Goal: Task Accomplishment & Management: Use online tool/utility

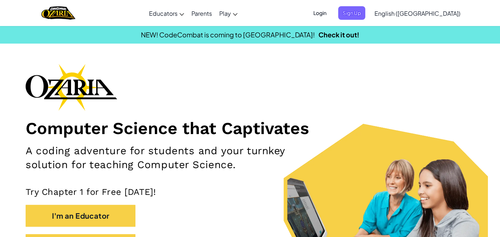
click at [331, 15] on span "Login" at bounding box center [320, 13] width 22 height 14
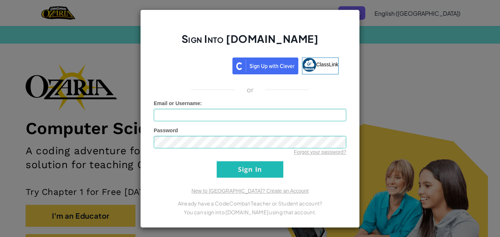
click at [295, 205] on p "Already have a CodeCombat Teacher or Student account?" at bounding box center [250, 203] width 193 height 9
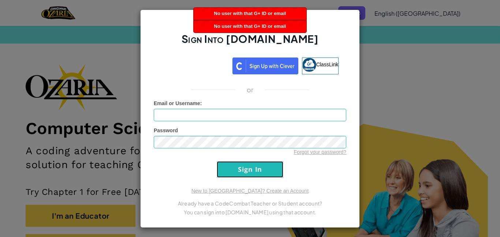
click at [238, 175] on input "Sign In" at bounding box center [250, 169] width 67 height 16
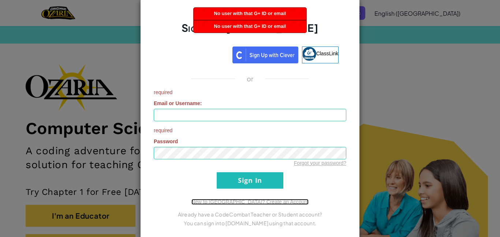
click at [233, 201] on link "New to [GEOGRAPHIC_DATA]? Create an Account" at bounding box center [250, 202] width 117 height 6
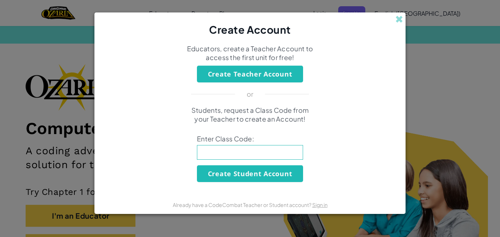
click at [265, 155] on input at bounding box center [250, 152] width 106 height 15
paste input "FlagChairSpace"
type input "FlagChairSpace"
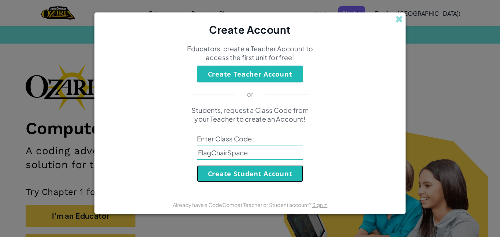
click at [255, 173] on button "Create Student Account" at bounding box center [250, 173] width 106 height 17
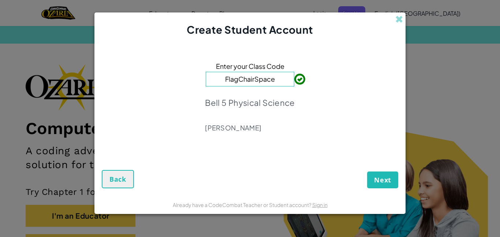
click at [226, 128] on p "[PERSON_NAME]" at bounding box center [250, 127] width 90 height 9
click at [391, 183] on span "Next" at bounding box center [382, 179] width 17 height 9
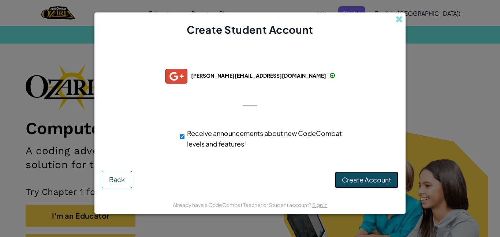
click at [354, 176] on span "Create Account" at bounding box center [366, 179] width 49 height 8
click at [365, 185] on button "Create Account" at bounding box center [366, 179] width 63 height 17
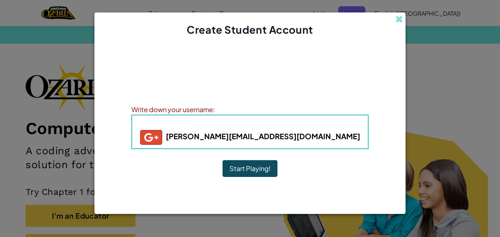
click at [244, 167] on button "Start Playing!" at bounding box center [250, 168] width 55 height 17
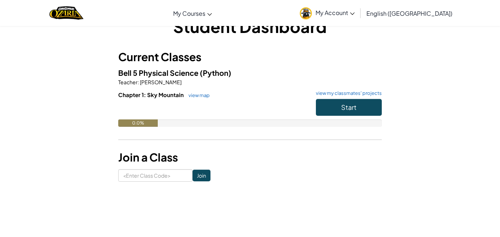
scroll to position [12, 0]
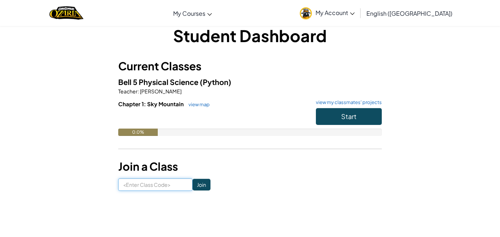
click at [153, 184] on input at bounding box center [155, 184] width 74 height 12
paste input "FlagChairSpace"
click at [153, 184] on input "FlagChairSpace" at bounding box center [155, 184] width 74 height 12
type input "FlagChairSpace"
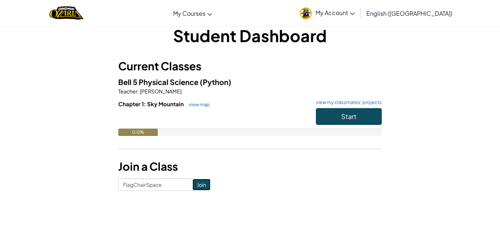
click at [206, 185] on input "Join" at bounding box center [202, 185] width 18 height 12
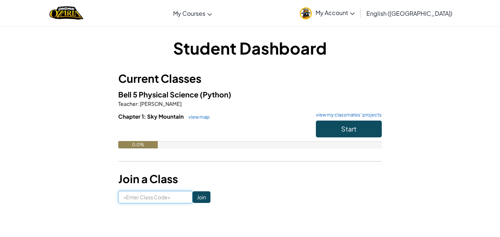
click at [169, 195] on input at bounding box center [155, 197] width 74 height 12
paste input "FlagChairSpace"
type input "FlagChairSpace"
click at [197, 197] on input "Join" at bounding box center [202, 197] width 18 height 12
click at [336, 121] on button "Start" at bounding box center [349, 129] width 66 height 17
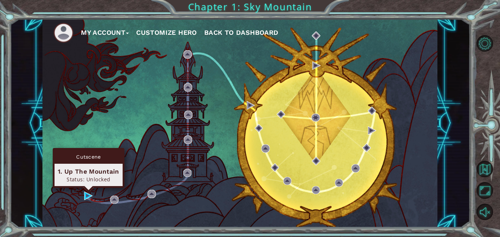
click at [86, 188] on div "Cutscene 1. Up The Mountain Status: Unlocked" at bounding box center [89, 168] width 72 height 40
click at [88, 198] on img at bounding box center [88, 196] width 8 height 8
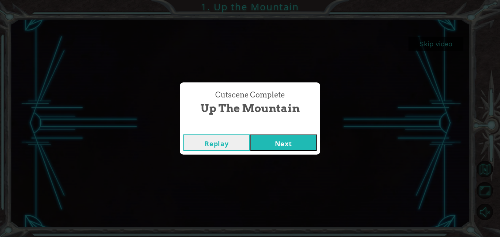
click at [289, 138] on button "Next" at bounding box center [283, 142] width 67 height 16
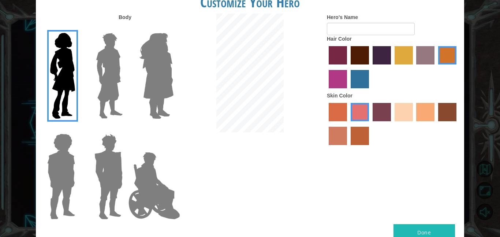
click at [110, 58] on img at bounding box center [109, 76] width 33 height 92
click at [126, 28] on input "Hero Lars" at bounding box center [126, 28] width 0 height 0
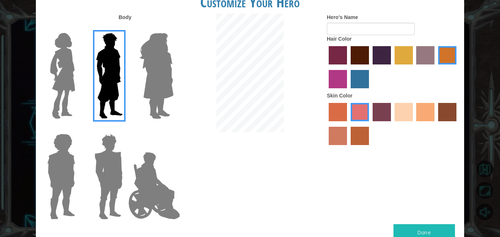
click at [106, 175] on img at bounding box center [109, 177] width 34 height 92
click at [126, 129] on input "Hero Garnet" at bounding box center [126, 129] width 0 height 0
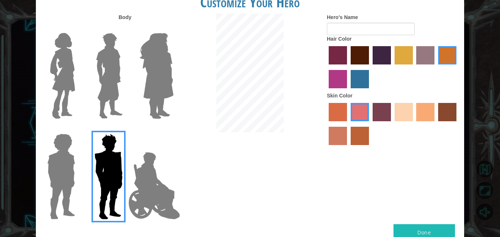
click at [52, 171] on img at bounding box center [61, 177] width 34 height 92
click at [78, 129] on input "Hero Steven" at bounding box center [78, 129] width 0 height 0
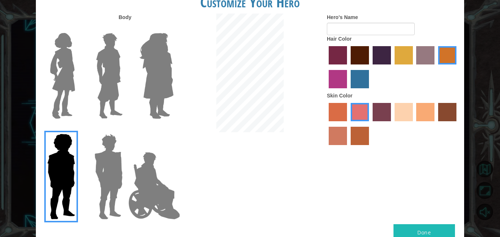
click at [118, 62] on img at bounding box center [109, 76] width 33 height 92
click at [126, 28] on input "Hero Lars" at bounding box center [126, 28] width 0 height 0
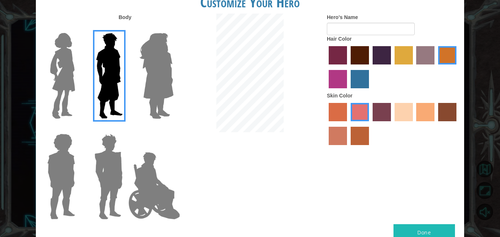
click at [146, 63] on img at bounding box center [157, 76] width 40 height 92
click at [173, 28] on input "Hero Amethyst" at bounding box center [173, 28] width 0 height 0
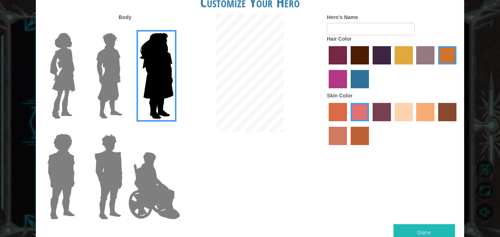
click at [114, 65] on img at bounding box center [109, 76] width 33 height 92
click at [126, 28] on input "Hero Lars" at bounding box center [126, 28] width 0 height 0
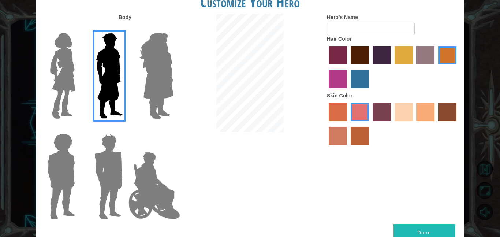
click at [100, 190] on img at bounding box center [109, 177] width 34 height 92
click at [126, 129] on input "Hero Garnet" at bounding box center [126, 129] width 0 height 0
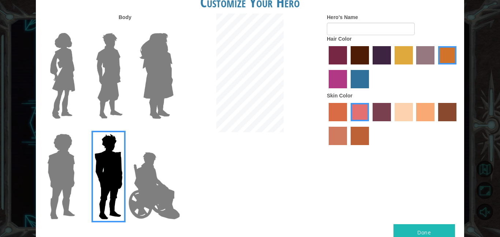
click at [114, 66] on img at bounding box center [109, 76] width 33 height 92
click at [126, 28] on input "Hero Lars" at bounding box center [126, 28] width 0 height 0
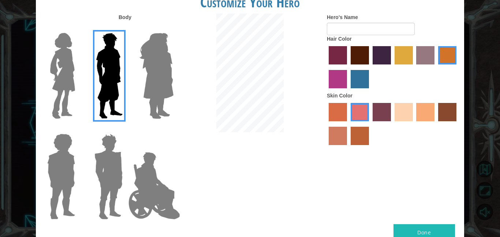
click at [373, 54] on label "hot purple hair color" at bounding box center [382, 55] width 18 height 18
click at [370, 67] on input "hot purple hair color" at bounding box center [370, 67] width 0 height 0
click at [400, 112] on label "sandy beach skin color" at bounding box center [404, 112] width 18 height 18
click at [392, 124] on input "sandy beach skin color" at bounding box center [392, 124] width 0 height 0
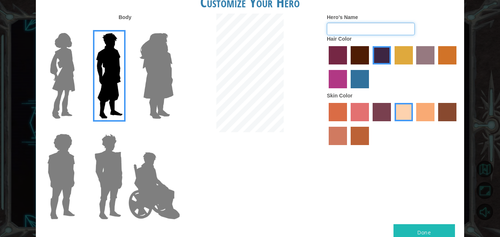
click at [344, 33] on input "Hero's Name" at bounding box center [371, 29] width 88 height 12
type input "C"
click at [430, 230] on button "Done" at bounding box center [425, 232] width 62 height 16
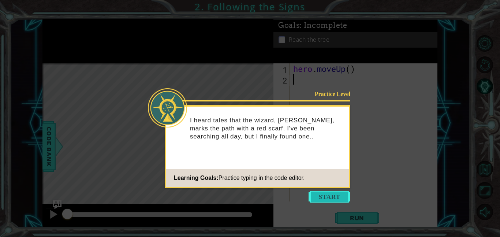
click at [333, 200] on button "Start" at bounding box center [330, 197] width 42 height 12
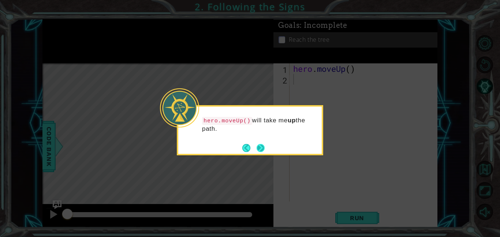
click at [259, 147] on button "Next" at bounding box center [261, 148] width 8 height 8
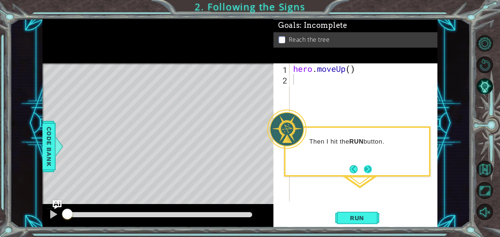
click at [369, 168] on button "Next" at bounding box center [368, 169] width 8 height 8
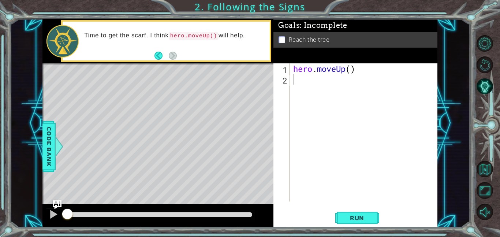
click at [196, 84] on div "Level Map" at bounding box center [211, 171] width 338 height 216
click at [342, 233] on div "1 ההההההההההההההההההההההההההההההההההההההההההההההההההההההההההההההההההההההההההההה…" at bounding box center [250, 118] width 500 height 237
click at [349, 218] on span "Run" at bounding box center [357, 217] width 29 height 7
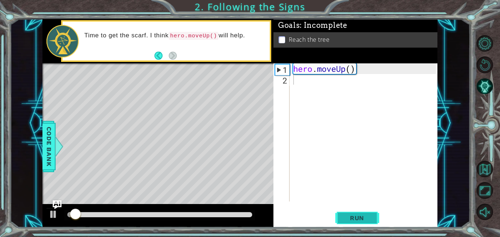
click at [353, 211] on button "Run" at bounding box center [358, 218] width 44 height 16
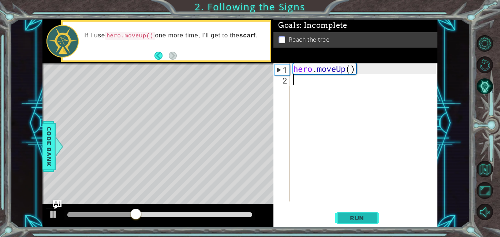
click at [353, 213] on button "Run" at bounding box center [358, 218] width 44 height 16
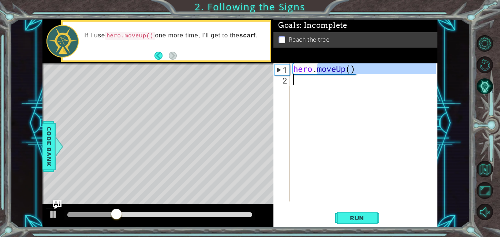
drag, startPoint x: 316, startPoint y: 73, endPoint x: 310, endPoint y: 87, distance: 15.2
click at [310, 87] on div "hero . moveUp ( )" at bounding box center [366, 142] width 148 height 159
type textarea "hero.moveUp()"
click at [308, 85] on div "hero . moveUp ( )" at bounding box center [364, 132] width 144 height 138
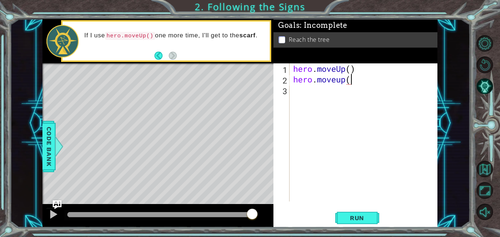
scroll to position [0, 2]
click at [351, 222] on button "Run" at bounding box center [358, 218] width 44 height 16
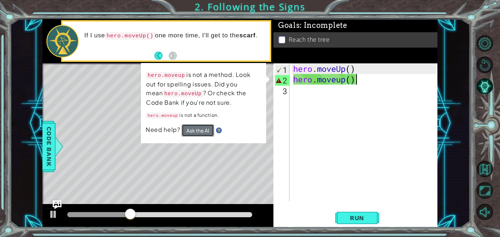
click at [190, 124] on button "Ask the AI" at bounding box center [198, 130] width 33 height 12
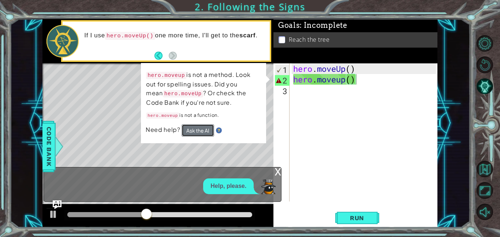
click at [185, 127] on button "Ask the AI" at bounding box center [198, 130] width 33 height 12
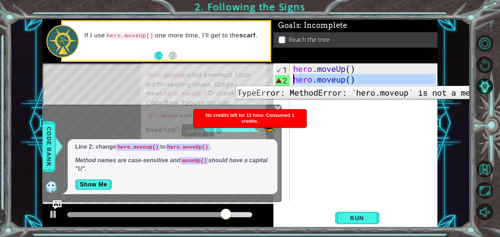
click at [279, 80] on div "2" at bounding box center [282, 80] width 15 height 11
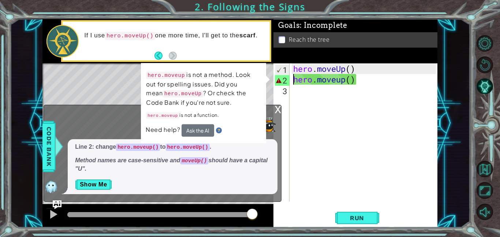
click at [343, 79] on div "hero . moveUp ( ) hero . moveup ( )" at bounding box center [366, 142] width 148 height 159
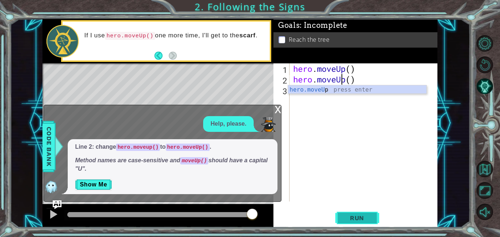
type textarea "hero.moveUp()"
click at [362, 221] on span "Run" at bounding box center [357, 217] width 29 height 7
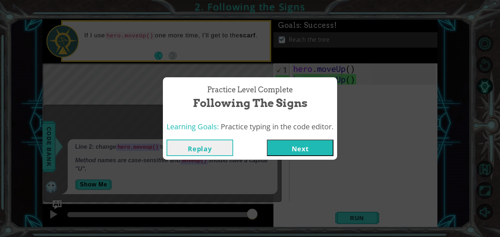
click at [288, 146] on button "Next" at bounding box center [300, 148] width 67 height 16
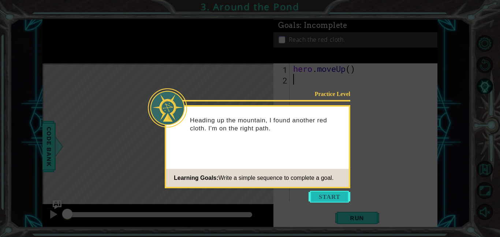
click at [316, 196] on button "Start" at bounding box center [330, 197] width 42 height 12
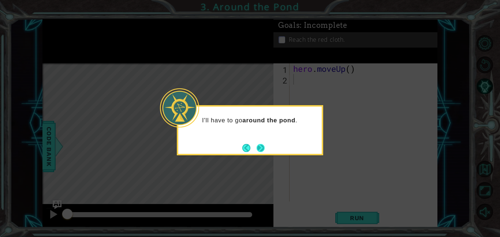
click at [264, 149] on button "Next" at bounding box center [261, 148] width 8 height 8
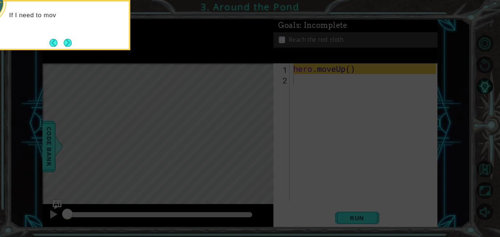
click at [264, 149] on icon at bounding box center [250, 35] width 500 height 403
click at [281, 134] on icon at bounding box center [250, 35] width 500 height 403
click at [326, 107] on icon at bounding box center [250, 35] width 500 height 403
click at [71, 42] on button "Next" at bounding box center [68, 43] width 8 height 8
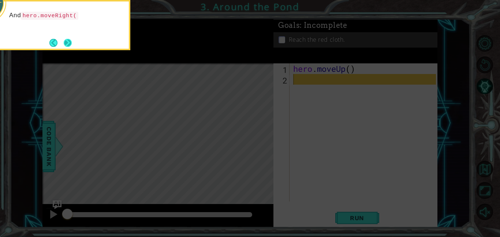
click at [70, 41] on button "Next" at bounding box center [68, 43] width 8 height 8
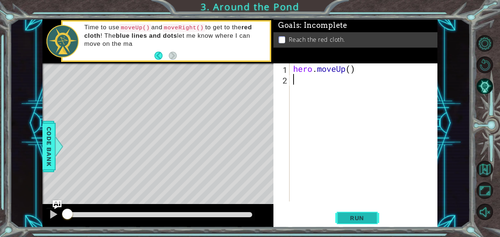
click at [360, 216] on span "Run" at bounding box center [357, 217] width 29 height 7
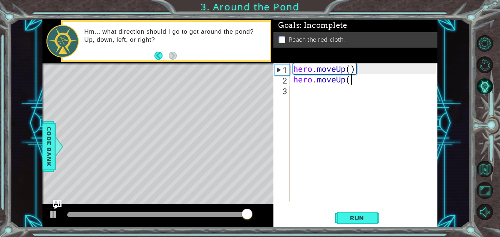
scroll to position [0, 2]
type textarea "hero.moveUp()"
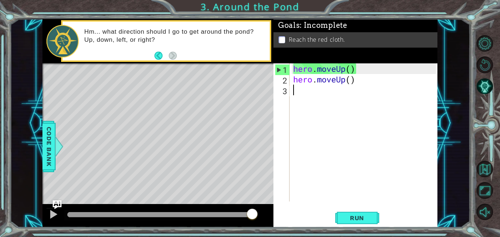
click at [308, 96] on div "hero . moveUp ( ) hero . moveUp ( )" at bounding box center [366, 142] width 148 height 159
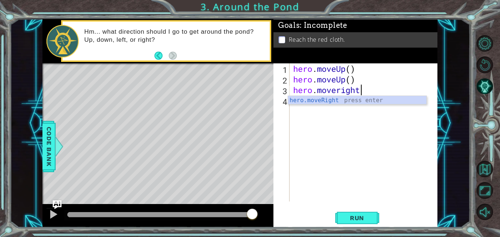
scroll to position [0, 3]
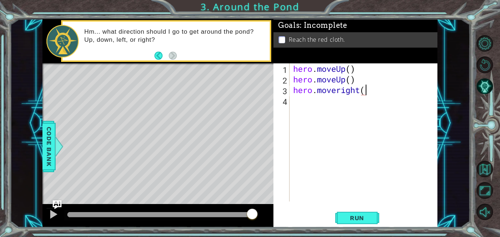
type textarea "hero.moveright()"
click at [311, 110] on div "hero . moveUp ( ) hero . moveUp ( ) hero . moveright ( )" at bounding box center [366, 142] width 148 height 159
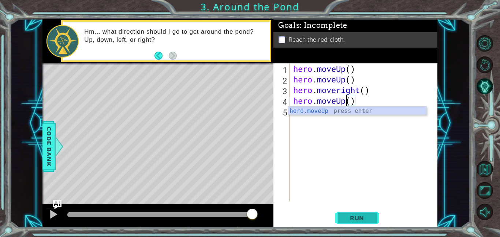
click at [357, 215] on span "Run" at bounding box center [357, 217] width 29 height 7
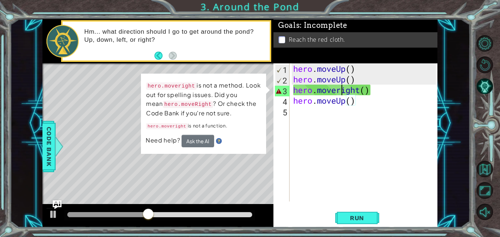
click at [342, 89] on div "hero . moveUp ( ) hero . moveUp ( ) hero . moveright ( ) hero . moveUp ( )" at bounding box center [366, 142] width 148 height 159
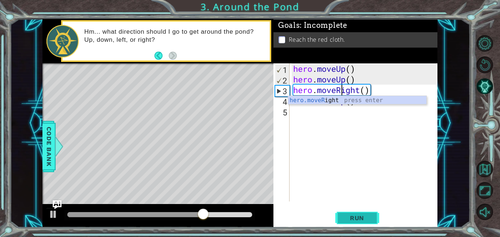
type textarea "hero.moveRight()"
click at [343, 221] on button "Run" at bounding box center [358, 218] width 44 height 16
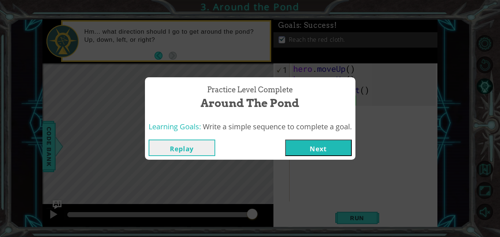
click at [297, 150] on button "Next" at bounding box center [318, 148] width 67 height 16
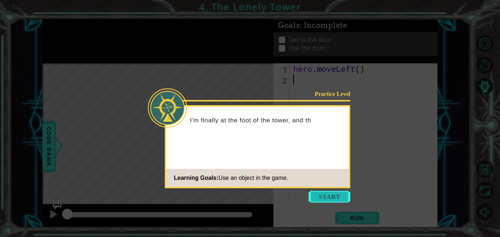
click at [337, 199] on button "Start" at bounding box center [330, 197] width 42 height 12
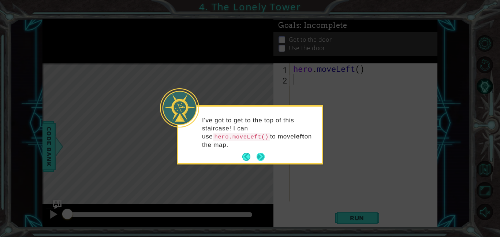
click at [261, 158] on button "Next" at bounding box center [261, 157] width 8 height 8
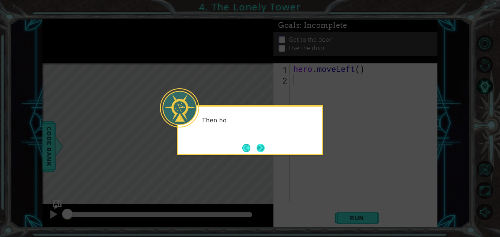
click at [259, 150] on button "Next" at bounding box center [261, 148] width 8 height 8
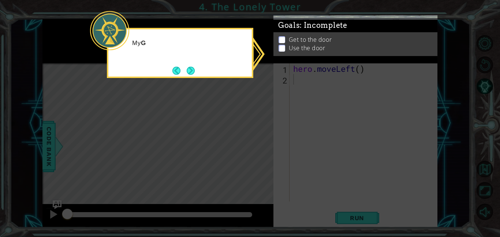
click at [280, 151] on icon at bounding box center [250, 118] width 500 height 237
click at [195, 71] on button "Next" at bounding box center [191, 71] width 8 height 8
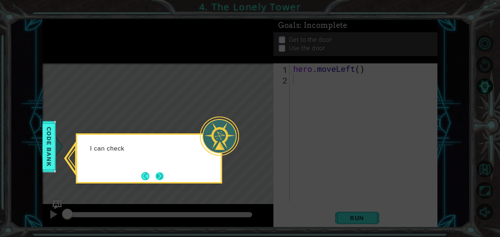
click at [156, 172] on button "Next" at bounding box center [160, 176] width 8 height 8
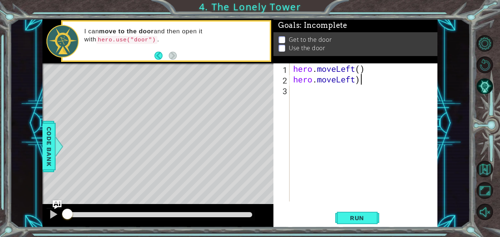
scroll to position [0, 3]
type textarea "hero.moveLeft()"
drag, startPoint x: 297, startPoint y: 80, endPoint x: 304, endPoint y: 81, distance: 7.7
click at [304, 81] on div "hero . moveLeft ( ) hero . moveLeft ( )" at bounding box center [366, 142] width 148 height 159
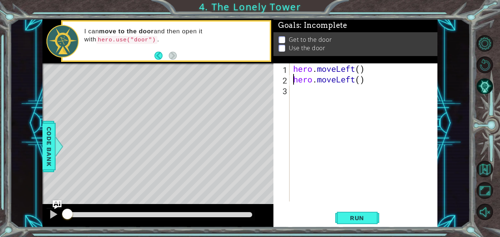
click at [292, 78] on div "hero . moveLeft ( ) hero . moveLeft ( )" at bounding box center [366, 142] width 148 height 159
drag, startPoint x: 292, startPoint y: 78, endPoint x: 369, endPoint y: 76, distance: 76.6
click at [369, 76] on div "hero . moveLeft ( ) hero . moveLeft ( )" at bounding box center [366, 142] width 148 height 159
click at [306, 93] on div "hero . moveLeft ( ) hero . moveLeft ( )" at bounding box center [366, 142] width 148 height 159
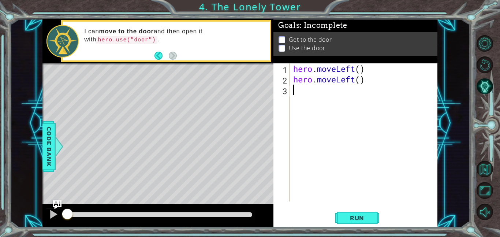
paste textarea "hero.moveLeft()"
type textarea "hero.moveLeft()"
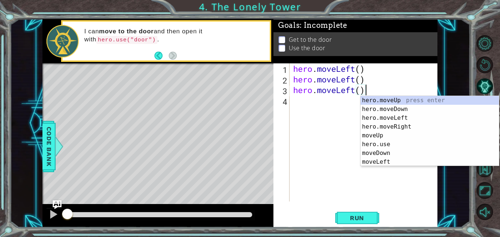
click at [301, 105] on div "hero . moveLeft ( ) hero . moveLeft ( ) hero . moveLeft ( )" at bounding box center [366, 142] width 148 height 159
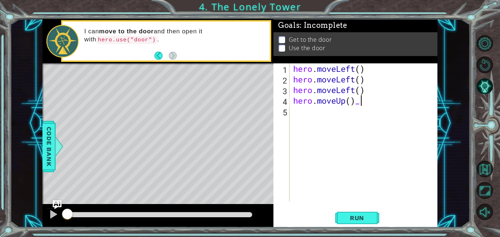
scroll to position [0, 3]
type textarea "hero.moveUp()"
click at [304, 116] on div "hero . moveLeft ( ) hero . moveLeft ( ) hero . moveLeft ( ) hero . moveUp ( )" at bounding box center [366, 142] width 148 height 159
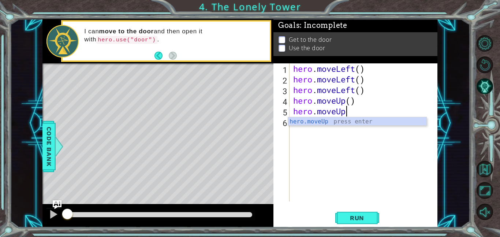
scroll to position [0, 2]
type textarea "hero.moveUp()"
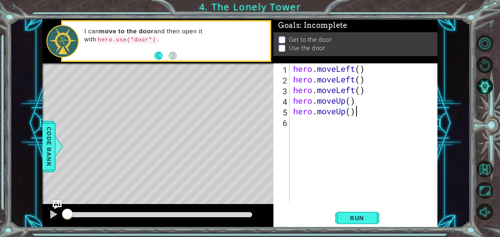
click at [311, 124] on div "hero . moveLeft ( ) hero . moveLeft ( ) hero . moveLeft ( ) hero . moveUp ( ) h…" at bounding box center [366, 142] width 148 height 159
click at [361, 225] on button "Run" at bounding box center [358, 218] width 44 height 16
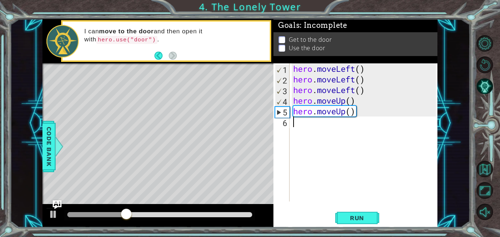
click at [318, 124] on div "hero . moveLeft ( ) hero . moveLeft ( ) hero . moveLeft ( ) hero . moveUp ( ) h…" at bounding box center [366, 142] width 148 height 159
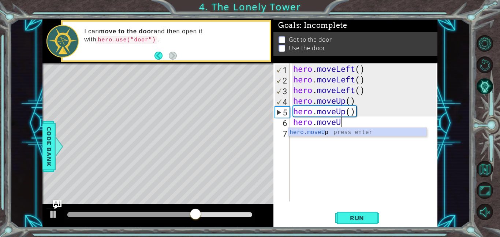
scroll to position [0, 2]
type textarea "hero.moveUP"
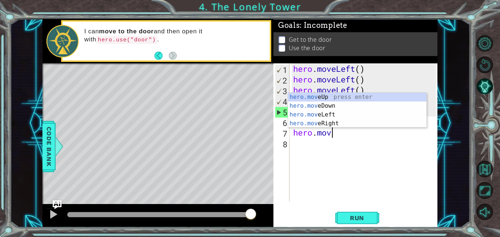
scroll to position [0, 1]
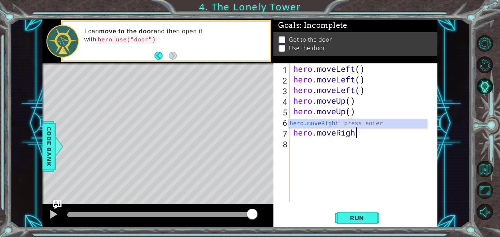
type textarea "hero.moveRight"
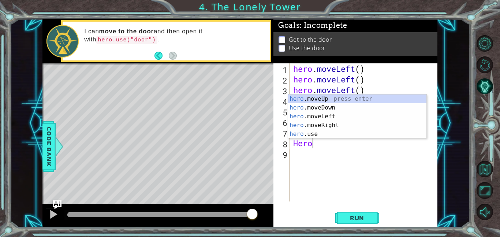
scroll to position [0, 0]
type textarea "H"
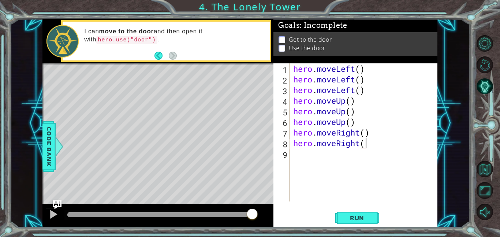
scroll to position [0, 3]
type textarea "hero.moveRight()"
click at [310, 158] on div "hero . moveLeft ( ) hero . moveLeft ( ) hero . moveLeft ( ) hero . moveUp ( ) h…" at bounding box center [366, 142] width 148 height 159
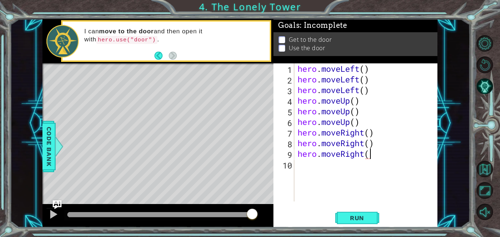
type textarea "hero.moveRight()"
click at [320, 164] on div "hero . moveLeft ( ) hero . moveLeft ( ) hero . moveLeft ( ) hero . moveUp ( ) h…" at bounding box center [368, 142] width 144 height 159
click at [365, 219] on span "Run" at bounding box center [357, 217] width 29 height 7
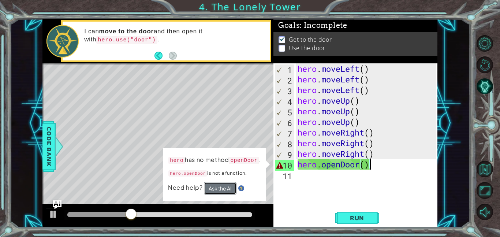
click at [224, 190] on button "Ask the AI" at bounding box center [220, 188] width 33 height 12
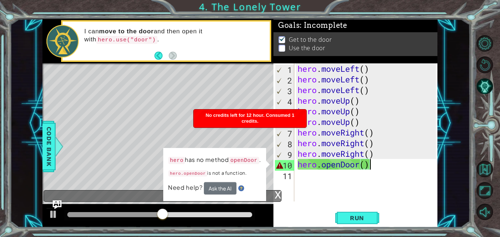
click at [349, 166] on div "hero . moveLeft ( ) hero . moveLeft ( ) hero . moveLeft ( ) hero . moveUp ( ) h…" at bounding box center [368, 142] width 144 height 159
click at [366, 167] on div "hero . moveLeft ( ) hero . moveLeft ( ) hero . moveLeft ( ) hero . moveUp ( ) h…" at bounding box center [368, 142] width 144 height 159
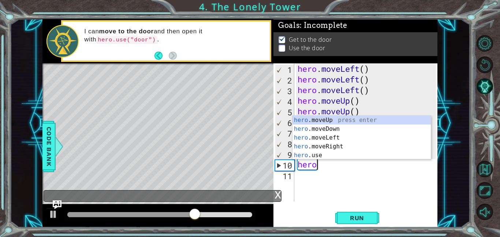
scroll to position [0, 0]
click at [364, 155] on div "hero .moveUp press enter hero .moveDown press enter hero .moveLeft press enter …" at bounding box center [362, 147] width 138 height 62
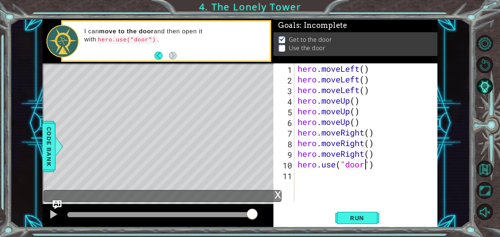
scroll to position [0, 3]
type textarea "hero.use("door")"
click at [345, 215] on span "Run" at bounding box center [357, 217] width 29 height 7
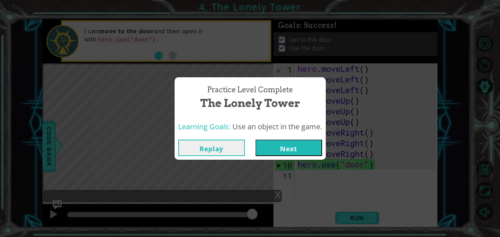
click at [296, 142] on button "Next" at bounding box center [289, 148] width 67 height 16
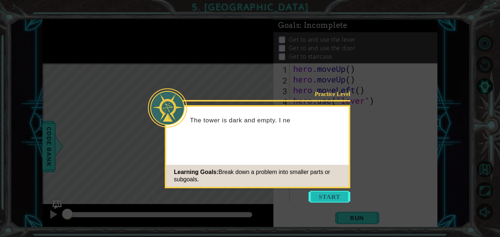
click at [319, 197] on button "Start" at bounding box center [330, 197] width 42 height 12
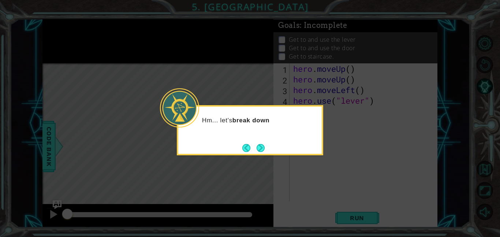
click at [298, 155] on icon at bounding box center [250, 118] width 500 height 237
click at [259, 145] on button "Next" at bounding box center [261, 148] width 8 height 8
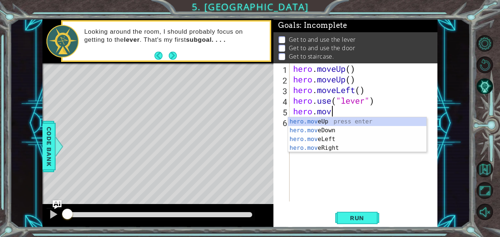
scroll to position [0, 1]
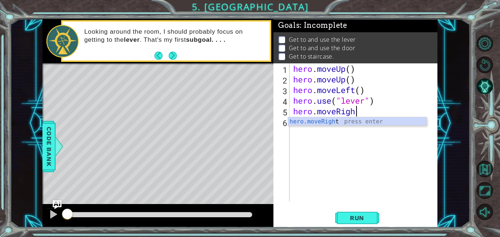
type textarea "hero.moveRight"
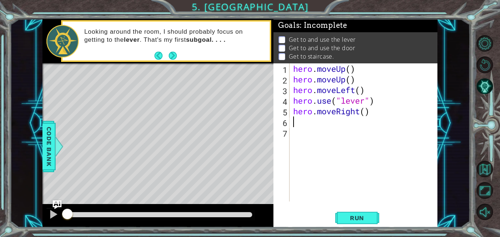
type textarea "hero.moveRight()"
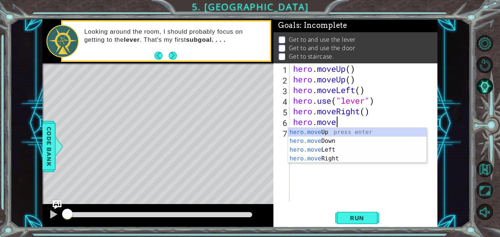
scroll to position [0, 1]
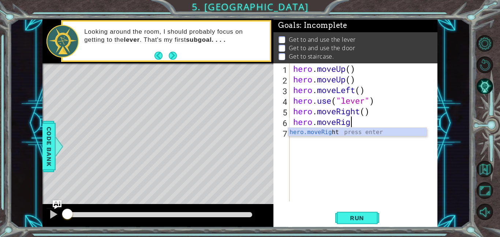
type textarea "hero.moveRight"
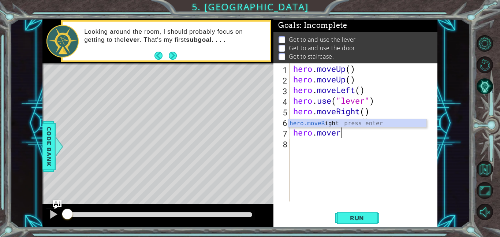
scroll to position [0, 2]
type textarea "hero.moveright"
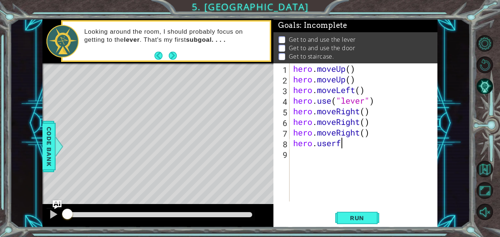
scroll to position [0, 1]
type textarea "hero.use("door")"
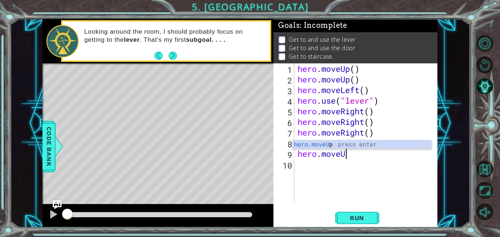
scroll to position [0, 2]
type textarea "hero.moveUp"
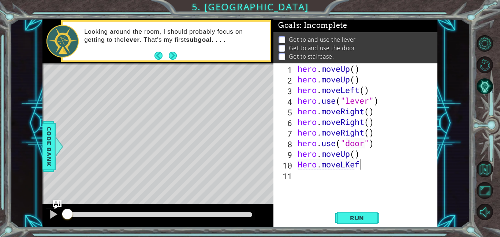
type textarea "Hero.moveLKeft"
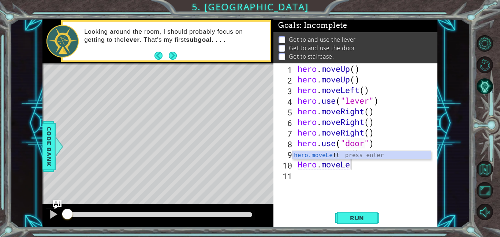
scroll to position [0, 2]
type textarea "Hero.moveLeft"
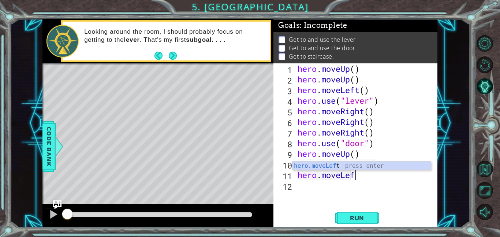
type textarea "hero.moveLeft"
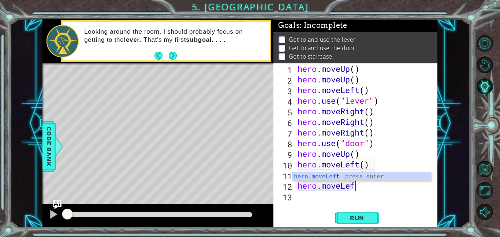
type textarea "hero.moveLeft"
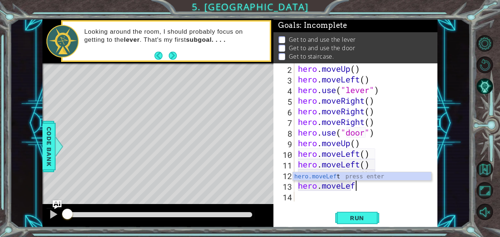
type textarea "hero.moveLeft"
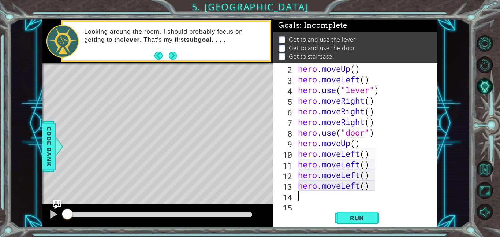
scroll to position [21, 0]
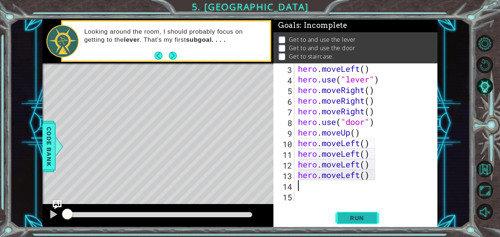
click at [349, 213] on button "Run" at bounding box center [358, 218] width 44 height 16
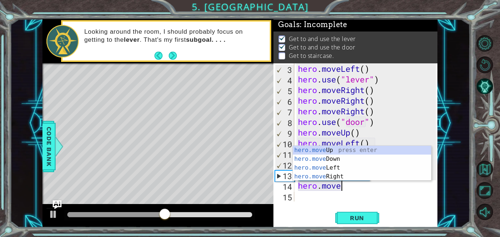
scroll to position [0, 2]
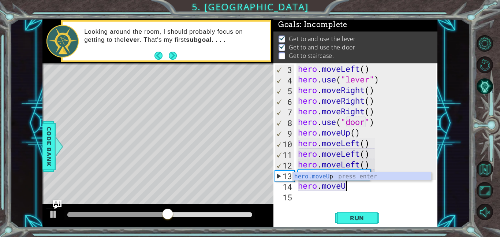
type textarea "hero.moveUp"
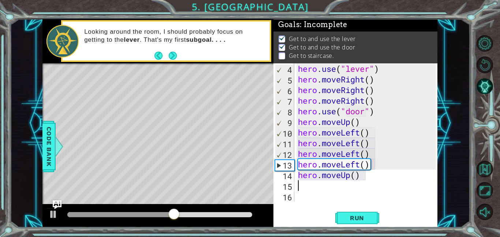
scroll to position [32, 0]
click at [352, 216] on span "Run" at bounding box center [357, 217] width 29 height 7
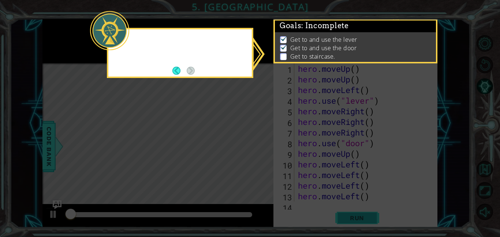
scroll to position [0, 0]
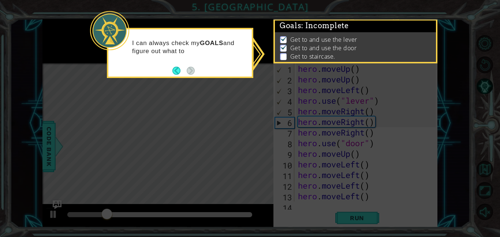
click at [191, 55] on p "I can always check my GOALS and figure out what to" at bounding box center [189, 47] width 115 height 16
click at [179, 63] on div "I can always check my GOALS and figure out what to do next." at bounding box center [180, 50] width 144 height 37
click at [200, 93] on icon at bounding box center [250, 118] width 500 height 237
click at [370, 33] on div "Get to and use the lever Get to and use the door Get to staircase." at bounding box center [355, 48] width 161 height 32
click at [286, 55] on p at bounding box center [283, 56] width 7 height 7
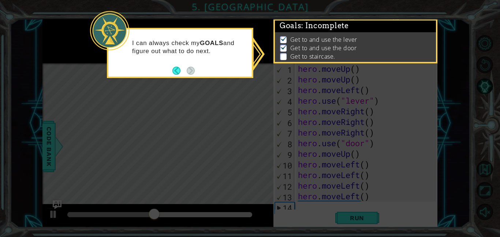
click at [282, 56] on p at bounding box center [283, 56] width 7 height 7
click at [176, 98] on icon at bounding box center [250, 118] width 500 height 237
click at [175, 73] on button "Back" at bounding box center [180, 71] width 14 height 8
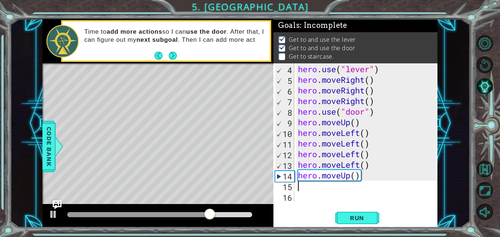
scroll to position [32, 0]
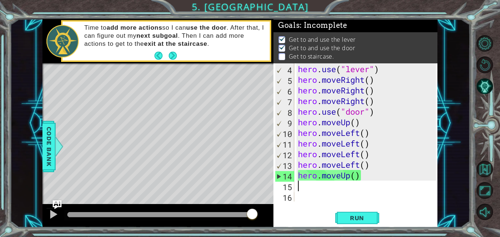
click at [297, 127] on div "hero . moveLeft ( ) hero . use ( "lever" ) hero . moveRight ( ) hero . moveRigh…" at bounding box center [368, 132] width 143 height 159
click at [297, 131] on div "hero . moveLeft ( ) hero . use ( "lever" ) hero . moveRight ( ) hero . moveRigh…" at bounding box center [368, 132] width 143 height 159
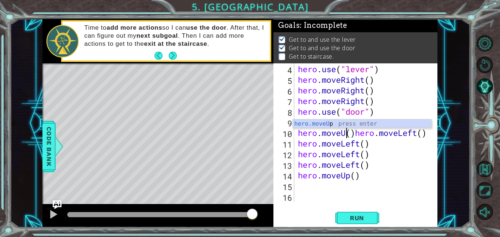
scroll to position [0, 2]
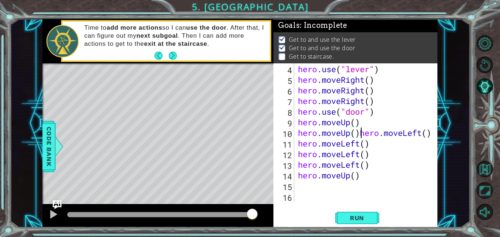
type textarea "hero.moveLeft()"
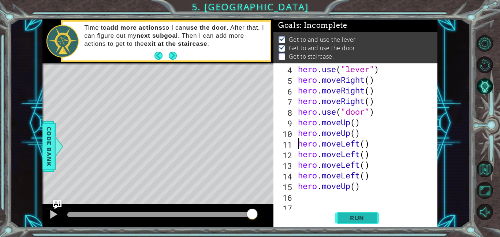
click at [362, 221] on span "Run" at bounding box center [357, 217] width 29 height 7
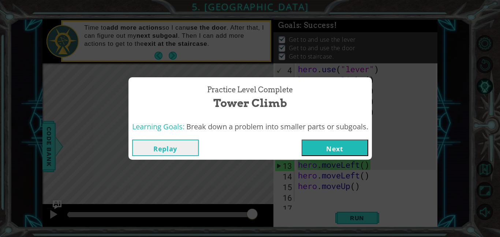
click at [341, 152] on button "Next" at bounding box center [335, 148] width 67 height 16
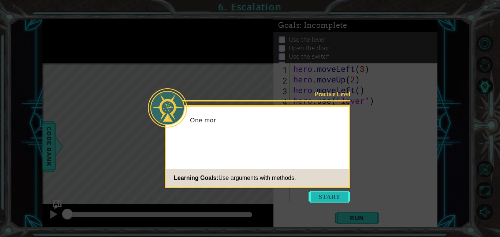
click at [328, 196] on button "Start" at bounding box center [330, 197] width 42 height 12
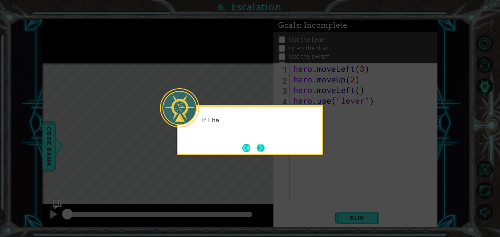
click at [261, 152] on button "Next" at bounding box center [261, 148] width 8 height 8
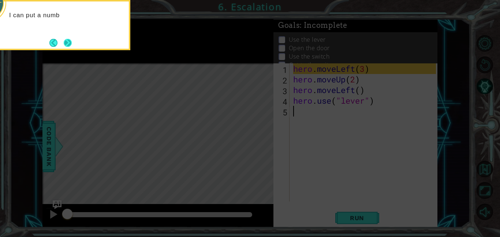
click at [70, 47] on button "Next" at bounding box center [68, 43] width 8 height 8
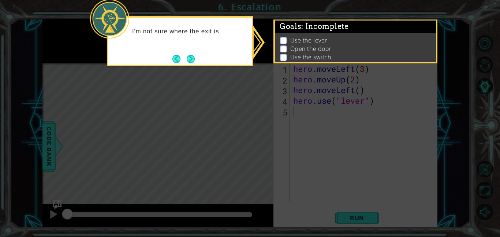
click at [203, 48] on div "I'm not sure where the exit is" at bounding box center [180, 35] width 144 height 29
click at [193, 56] on button "Next" at bounding box center [191, 59] width 8 height 8
